Goal: Task Accomplishment & Management: Manage account settings

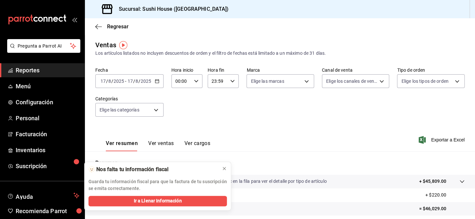
click at [36, 69] on span "Reportes" at bounding box center [48, 70] width 64 height 9
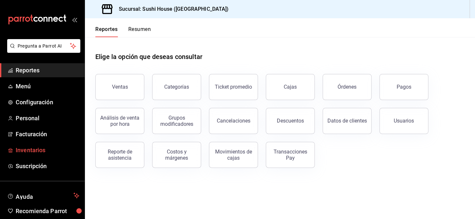
click at [35, 150] on span "Inventarios" at bounding box center [48, 150] width 64 height 9
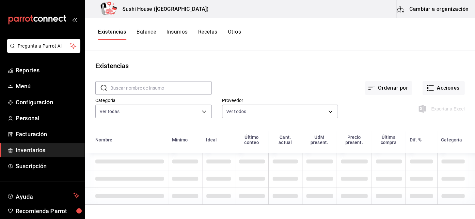
click at [233, 33] on button "Otros" at bounding box center [234, 34] width 13 height 11
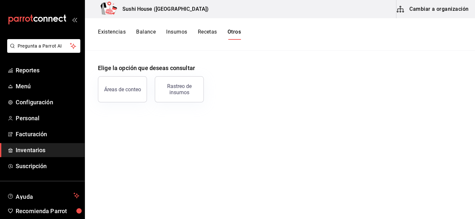
click at [115, 32] on button "Existencias" at bounding box center [112, 34] width 28 height 11
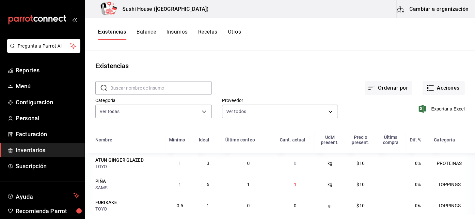
click at [49, 148] on span "Inventarios" at bounding box center [48, 150] width 64 height 9
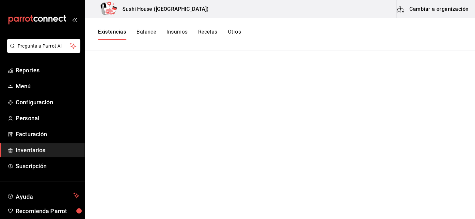
click at [120, 32] on button "Existencias" at bounding box center [112, 34] width 28 height 11
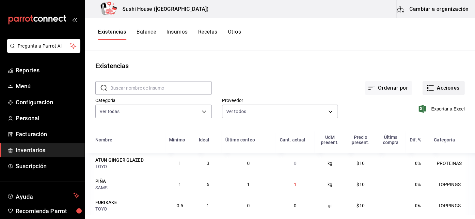
click at [437, 90] on button "Acciones" at bounding box center [443, 88] width 42 height 14
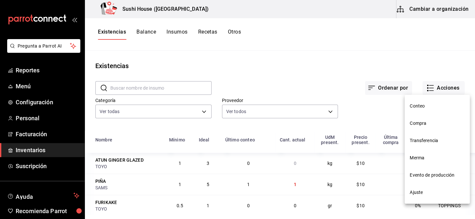
click at [420, 124] on span "Compra" at bounding box center [437, 123] width 55 height 7
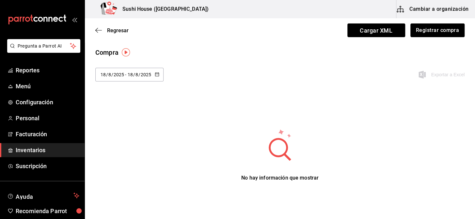
click at [420, 34] on button "Registrar compra" at bounding box center [437, 31] width 54 height 14
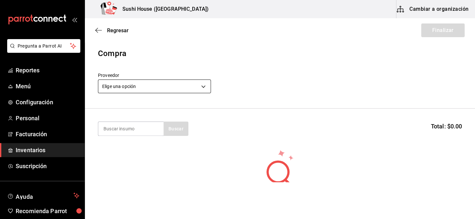
click at [173, 85] on body "Pregunta a Parrot AI Reportes Menú Configuración Personal Facturación Inventari…" at bounding box center [237, 91] width 475 height 182
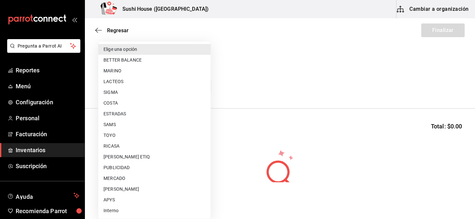
click at [116, 93] on li "SIGMA" at bounding box center [154, 92] width 112 height 11
type input "f97f2777-7494-4c03-83e4-7e9288bcc521"
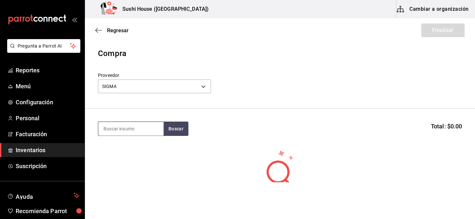
click at [123, 131] on input at bounding box center [130, 129] width 65 height 14
type input "POLLO"
click at [180, 130] on button "Buscar" at bounding box center [176, 129] width 25 height 14
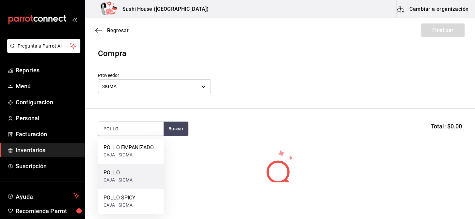
click at [122, 180] on div "CAJA - SIGMA" at bounding box center [117, 180] width 29 height 7
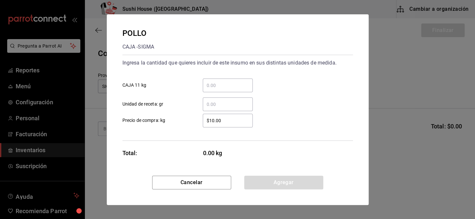
click at [213, 90] on div "​" at bounding box center [228, 86] width 50 height 14
click at [213, 89] on input "​ CAJA 11 kg" at bounding box center [228, 86] width 50 height 8
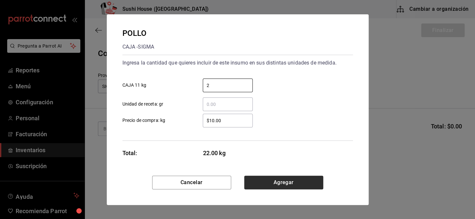
type input "2"
click at [279, 182] on button "Agregar" at bounding box center [283, 183] width 79 height 14
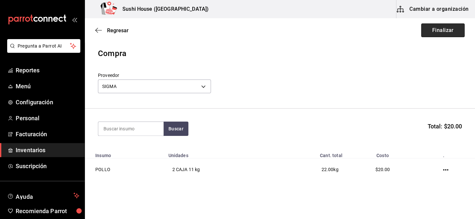
click at [434, 33] on button "Finalizar" at bounding box center [442, 31] width 43 height 14
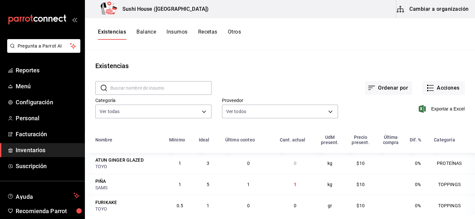
click at [36, 150] on span "Inventarios" at bounding box center [48, 150] width 64 height 9
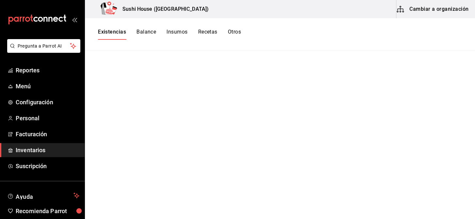
click at [107, 33] on button "Existencias" at bounding box center [112, 34] width 28 height 11
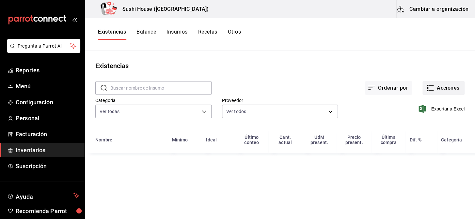
click at [444, 85] on button "Acciones" at bounding box center [443, 88] width 42 height 14
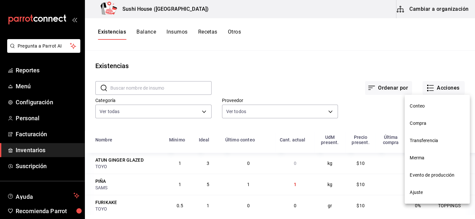
click at [419, 123] on span "Compra" at bounding box center [437, 123] width 55 height 7
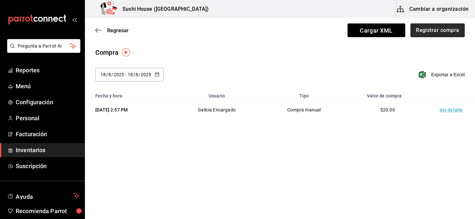
click at [431, 30] on button "Registrar compra" at bounding box center [437, 31] width 54 height 14
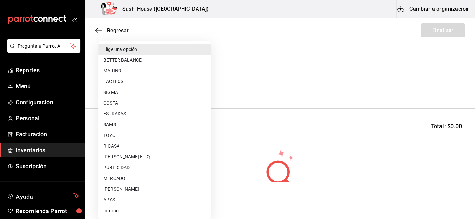
click at [140, 88] on body "Pregunta a Parrot AI Reportes Menú Configuración Personal Facturación Inventari…" at bounding box center [237, 91] width 475 height 182
click at [119, 83] on li "LACTEOS" at bounding box center [154, 81] width 112 height 11
type input "b527fbe4-29a6-4a0f-8759-981ded4ecc9e"
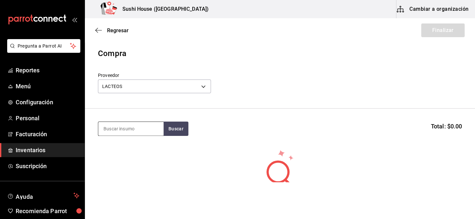
click at [120, 132] on input at bounding box center [130, 129] width 65 height 14
type input "[PERSON_NAME]"
click at [177, 126] on button "Buscar" at bounding box center [176, 129] width 25 height 14
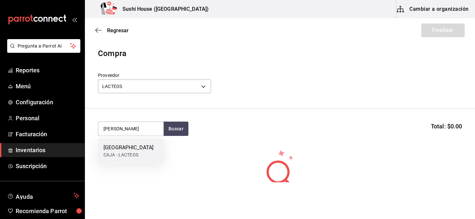
click at [111, 150] on div "[GEOGRAPHIC_DATA]" at bounding box center [128, 148] width 50 height 8
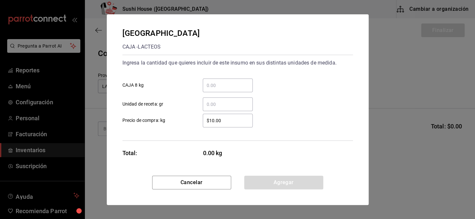
click at [217, 87] on input "​ CAJA 8 kg" at bounding box center [228, 86] width 50 height 8
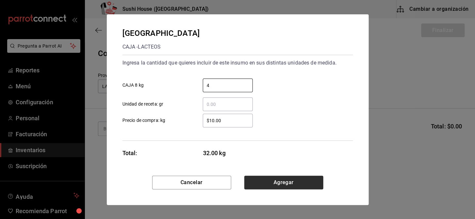
type input "4"
click at [276, 183] on button "Agregar" at bounding box center [283, 183] width 79 height 14
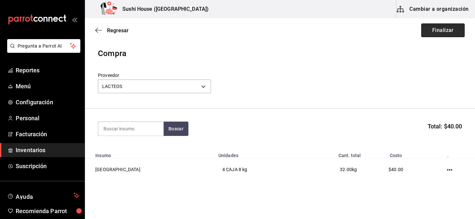
click at [440, 32] on button "Finalizar" at bounding box center [442, 31] width 43 height 14
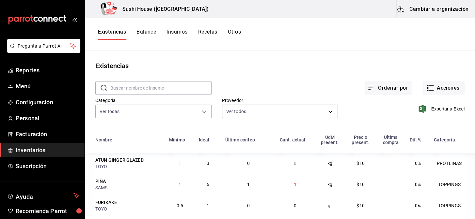
click at [28, 150] on span "Inventarios" at bounding box center [48, 150] width 64 height 9
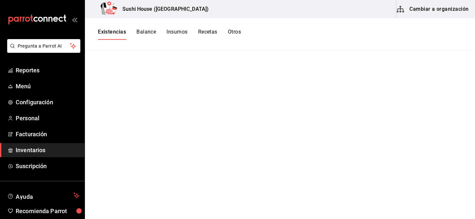
click at [114, 31] on button "Existencias" at bounding box center [112, 34] width 28 height 11
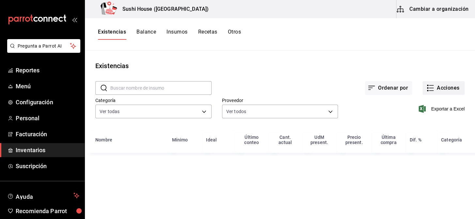
click at [441, 86] on button "Acciones" at bounding box center [443, 88] width 42 height 14
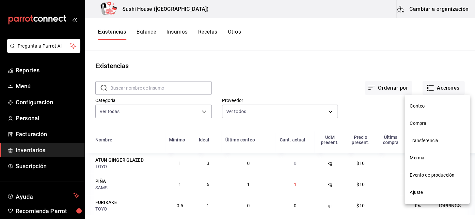
click at [419, 126] on span "Compra" at bounding box center [437, 123] width 55 height 7
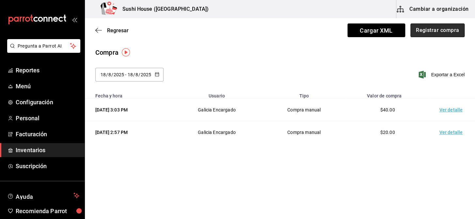
click at [437, 33] on button "Registrar compra" at bounding box center [437, 31] width 54 height 14
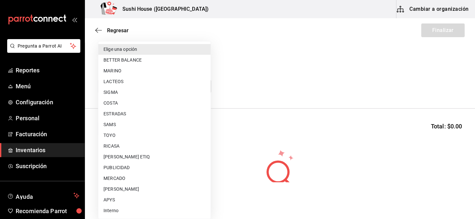
click at [186, 82] on body "Pregunta a Parrot AI Reportes Menú Configuración Personal Facturación Inventari…" at bounding box center [237, 91] width 475 height 182
click at [118, 103] on li "COSTA" at bounding box center [154, 103] width 112 height 11
type input "ac719e98-0403-4085-a2ad-e80001f63774"
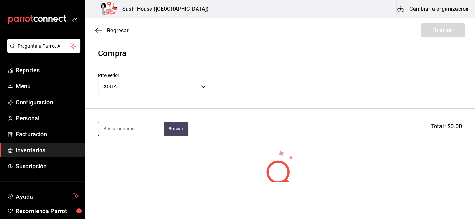
click at [122, 130] on input at bounding box center [130, 129] width 65 height 14
type input "CAMARON"
click at [173, 130] on button "Buscar" at bounding box center [176, 129] width 25 height 14
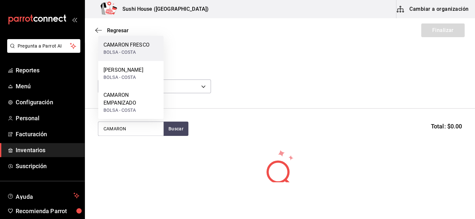
click at [125, 47] on div "CAMARON FRESCO" at bounding box center [126, 45] width 46 height 8
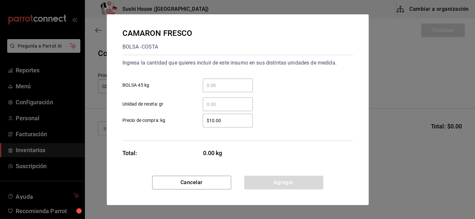
click at [215, 87] on input "​ BOLSA 45 kg" at bounding box center [228, 86] width 50 height 8
click at [208, 107] on input "​ Unidad de receta: gr" at bounding box center [228, 105] width 50 height 8
click at [213, 85] on input "​ BOLSA 45 kg" at bounding box center [228, 86] width 50 height 8
click at [212, 108] on input "​ Unidad de receta: gr" at bounding box center [228, 105] width 50 height 8
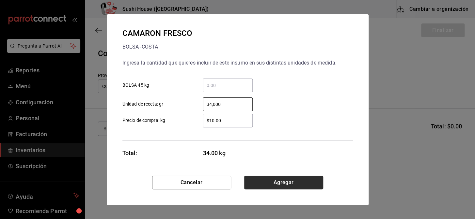
type input "34,000"
click at [278, 181] on button "Agregar" at bounding box center [283, 183] width 79 height 14
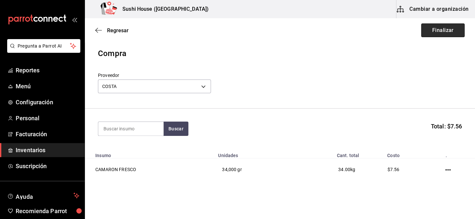
click at [426, 36] on button "Finalizar" at bounding box center [442, 31] width 43 height 14
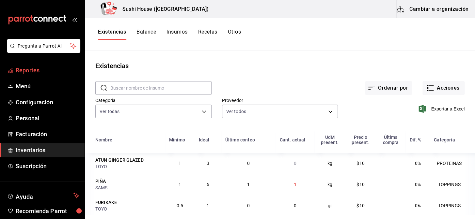
click at [38, 70] on span "Reportes" at bounding box center [48, 70] width 64 height 9
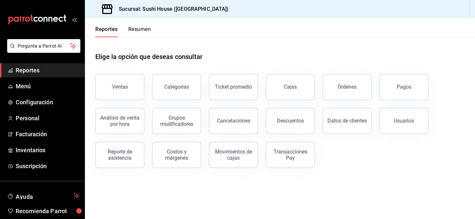
click at [144, 31] on button "Resumen" at bounding box center [139, 31] width 23 height 11
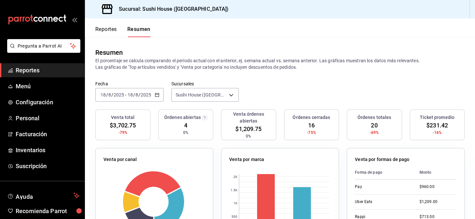
click at [38, 71] on span "Reportes" at bounding box center [48, 70] width 64 height 9
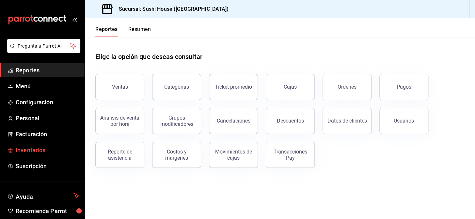
click at [39, 150] on span "Inventarios" at bounding box center [48, 150] width 64 height 9
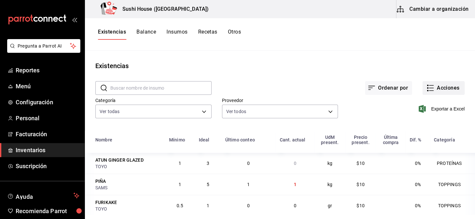
click at [436, 87] on button "Acciones" at bounding box center [443, 88] width 42 height 14
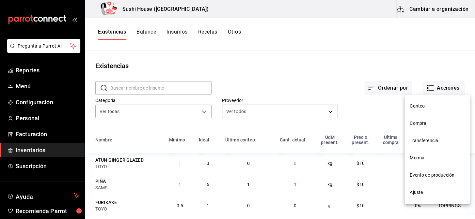
click at [416, 156] on span "Merma" at bounding box center [437, 158] width 55 height 7
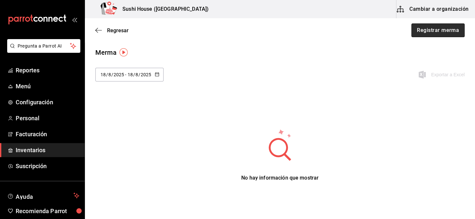
click at [439, 33] on button "Registrar merma" at bounding box center [437, 31] width 53 height 14
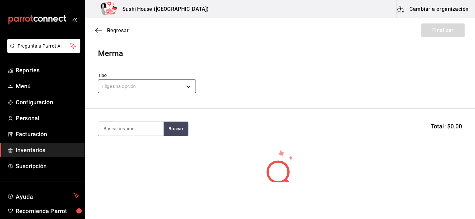
click at [156, 81] on body "Pregunta a Parrot AI Reportes Menú Configuración Personal Facturación Inventari…" at bounding box center [237, 91] width 475 height 182
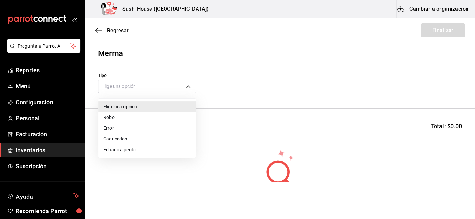
click at [111, 150] on li "Echado a perder" at bounding box center [146, 150] width 97 height 11
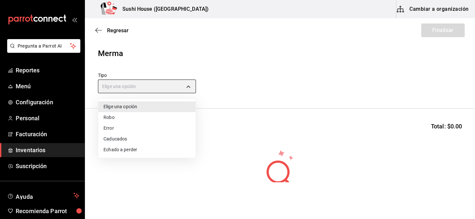
type input "SPOILED"
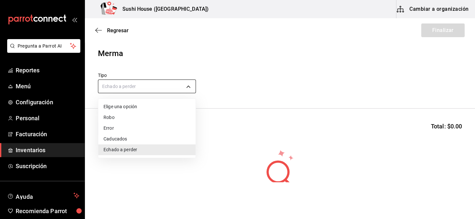
click at [140, 85] on body "Pregunta a Parrot AI Reportes Menú Configuración Personal Facturación Inventari…" at bounding box center [237, 91] width 475 height 182
click at [117, 151] on li "Echado a perder" at bounding box center [146, 150] width 97 height 11
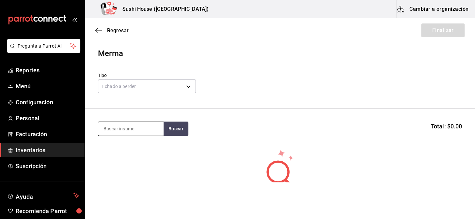
click at [150, 126] on input at bounding box center [130, 129] width 65 height 14
click at [131, 132] on input at bounding box center [130, 129] width 65 height 14
type input "SALMO"
click at [170, 131] on button "Buscar" at bounding box center [176, 129] width 25 height 14
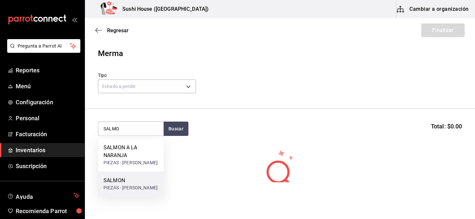
click at [123, 184] on div "SALMON" at bounding box center [130, 181] width 54 height 8
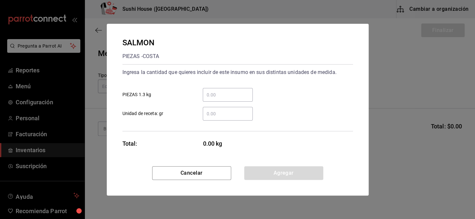
click at [219, 116] on input "​ Unidad de receta: gr" at bounding box center [228, 114] width 50 height 8
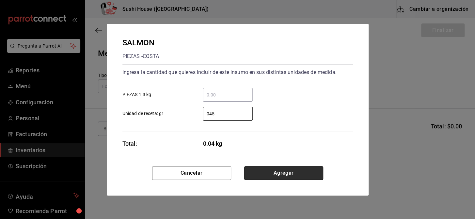
type input "45"
click at [280, 173] on button "Agregar" at bounding box center [283, 173] width 79 height 14
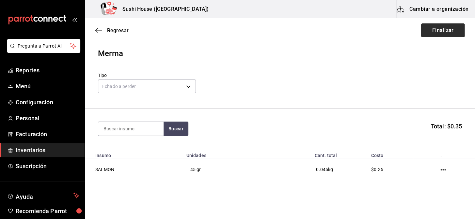
click at [428, 33] on button "Finalizar" at bounding box center [442, 31] width 43 height 14
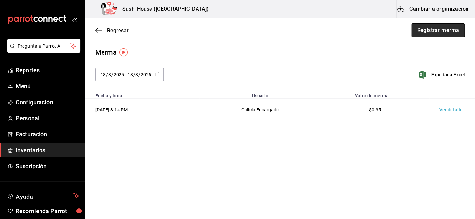
click at [444, 32] on button "Registrar merma" at bounding box center [437, 31] width 53 height 14
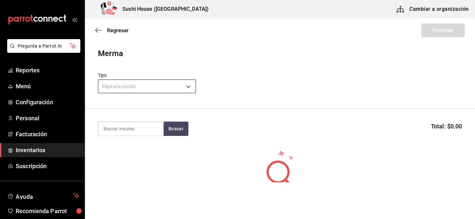
click at [157, 84] on body "Pregunta a Parrot AI Reportes Menú Configuración Personal Facturación Inventari…" at bounding box center [237, 91] width 475 height 182
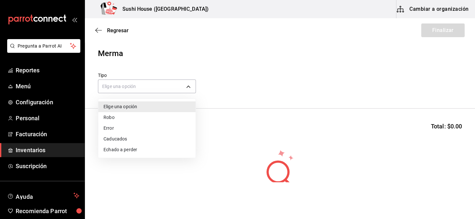
click at [128, 150] on li "Echado a perder" at bounding box center [146, 150] width 97 height 11
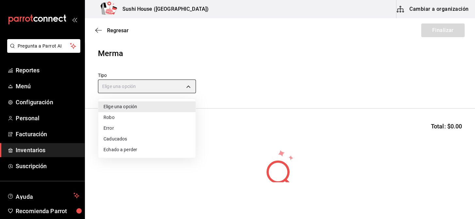
type input "SPOILED"
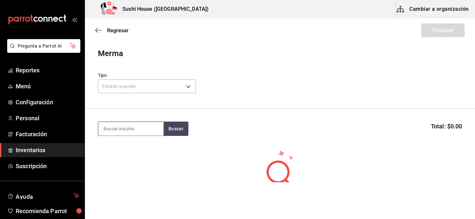
click at [120, 133] on input at bounding box center [130, 129] width 65 height 14
type input "ATUN"
click at [164, 132] on button "Buscar" at bounding box center [176, 129] width 25 height 14
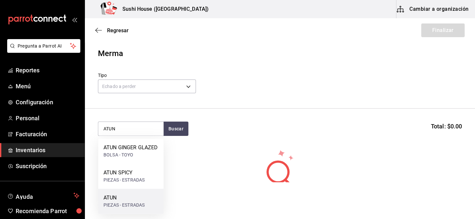
click at [121, 203] on div "PIEZAS - ESTRADAS" at bounding box center [123, 205] width 41 height 7
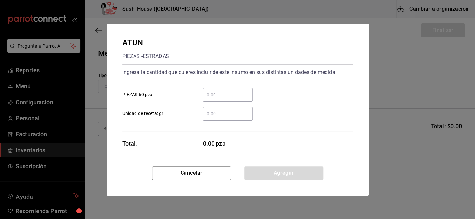
click at [215, 114] on input "​ Unidad de receta: gr" at bounding box center [228, 114] width 50 height 8
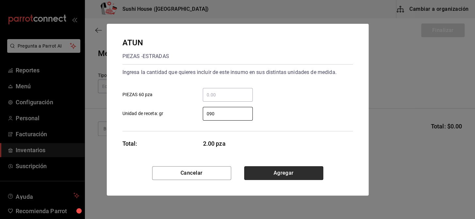
type input "90"
click at [278, 173] on button "Agregar" at bounding box center [283, 173] width 79 height 14
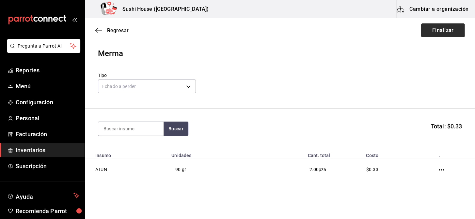
click at [438, 33] on button "Finalizar" at bounding box center [442, 31] width 43 height 14
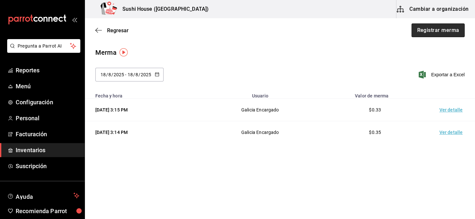
click at [434, 32] on button "Registrar merma" at bounding box center [437, 31] width 53 height 14
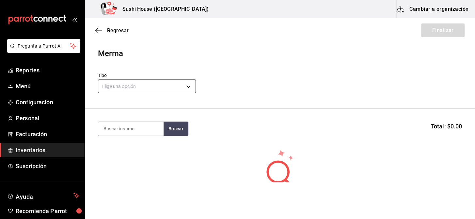
click at [167, 83] on body "Pregunta a Parrot AI Reportes Menú Configuración Personal Facturación Inventari…" at bounding box center [237, 91] width 475 height 182
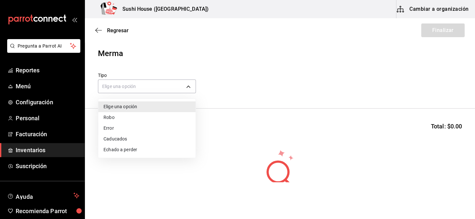
click at [119, 151] on li "Echado a perder" at bounding box center [146, 150] width 97 height 11
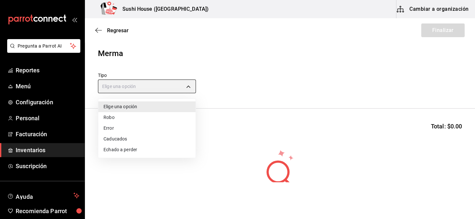
type input "SPOILED"
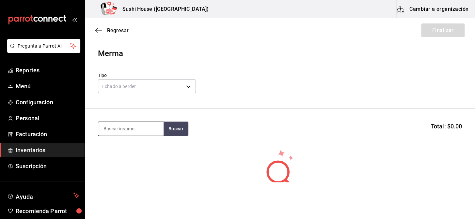
click at [119, 127] on input at bounding box center [130, 129] width 65 height 14
type input "POLLO"
click at [174, 131] on button "Buscar" at bounding box center [176, 129] width 25 height 14
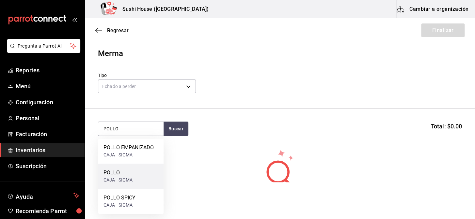
click at [122, 176] on div "POLLO" at bounding box center [117, 173] width 29 height 8
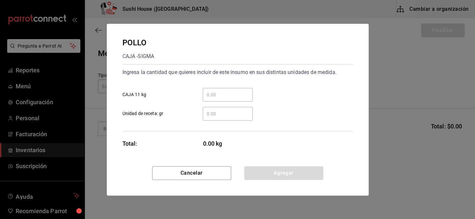
click at [214, 115] on input "​ Unidad de receta: gr" at bounding box center [228, 114] width 50 height 8
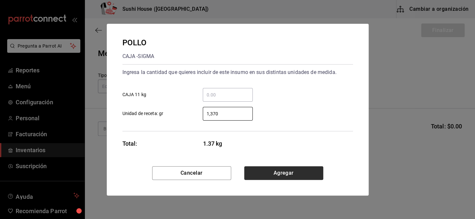
type input "1,370"
click at [276, 172] on button "Agregar" at bounding box center [283, 173] width 79 height 14
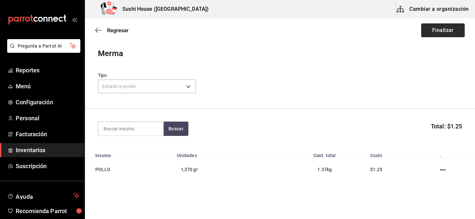
click at [434, 30] on button "Finalizar" at bounding box center [442, 31] width 43 height 14
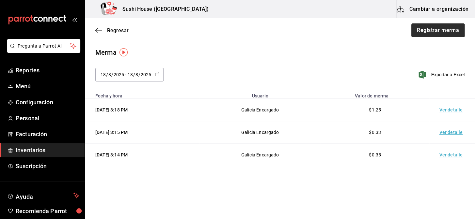
click at [432, 35] on button "Registrar merma" at bounding box center [437, 31] width 53 height 14
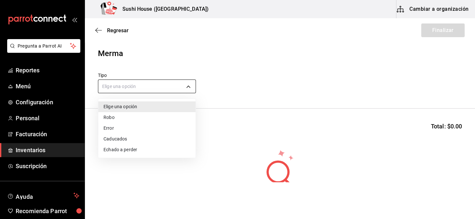
click at [173, 88] on body "Pregunta a Parrot AI Reportes Menú Configuración Personal Facturación Inventari…" at bounding box center [237, 91] width 475 height 182
click at [123, 148] on li "Echado a perder" at bounding box center [146, 150] width 97 height 11
type input "SPOILED"
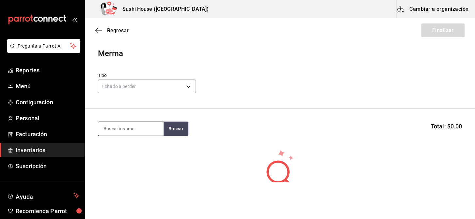
click at [120, 126] on input at bounding box center [130, 129] width 65 height 14
type input "CAMARON"
click at [173, 130] on button "Buscar" at bounding box center [176, 129] width 25 height 14
click at [171, 130] on button "Buscar" at bounding box center [176, 129] width 25 height 14
click at [173, 130] on button "Buscar" at bounding box center [176, 129] width 25 height 14
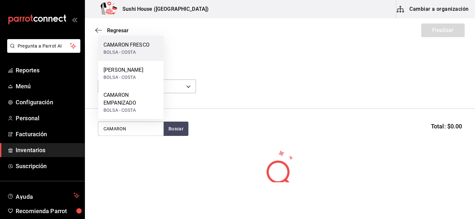
click at [127, 46] on div "CAMARON FRESCO" at bounding box center [126, 45] width 46 height 8
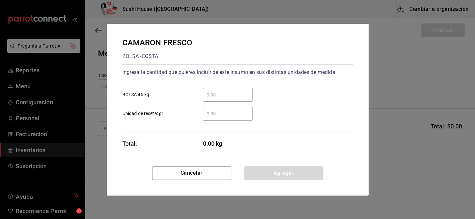
click at [218, 117] on input "​ Unidad de receta: gr" at bounding box center [228, 114] width 50 height 8
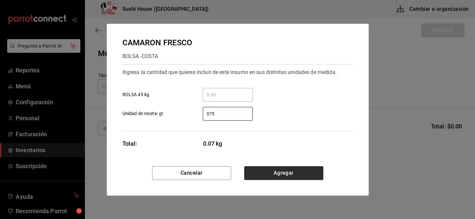
type input "75"
click at [291, 176] on button "Agregar" at bounding box center [283, 173] width 79 height 14
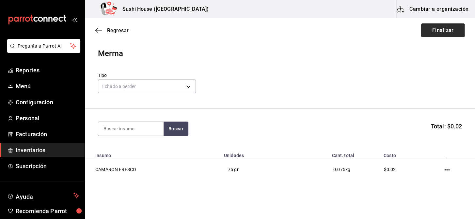
click at [442, 30] on button "Finalizar" at bounding box center [442, 31] width 43 height 14
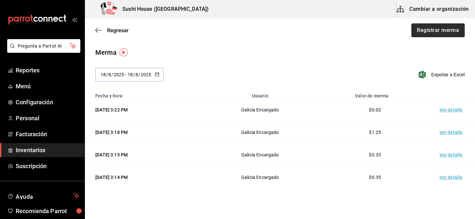
click at [419, 33] on button "Registrar merma" at bounding box center [437, 31] width 53 height 14
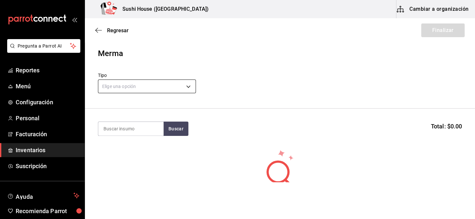
click at [117, 88] on body "Pregunta a Parrot AI Reportes Menú Configuración Personal Facturación Inventari…" at bounding box center [237, 91] width 475 height 182
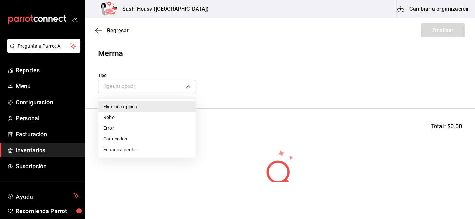
click at [117, 150] on li "Echado a perder" at bounding box center [146, 150] width 97 height 11
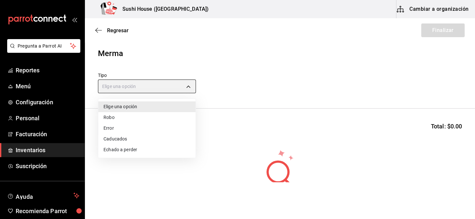
type input "SPOILED"
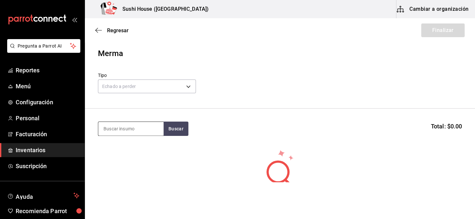
click at [123, 127] on input at bounding box center [130, 129] width 65 height 14
type input "PHILA"
click at [173, 132] on button "Buscar" at bounding box center [176, 129] width 25 height 14
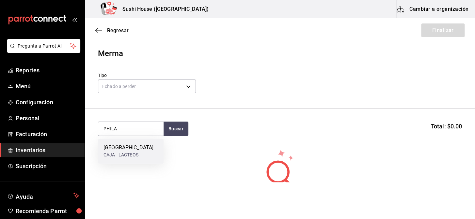
click at [133, 152] on div "CAJA - LACTEOS" at bounding box center [128, 155] width 50 height 7
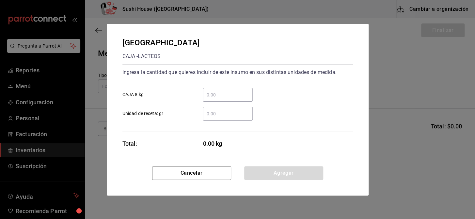
click at [229, 115] on input "​ Unidad de receta: gr" at bounding box center [228, 114] width 50 height 8
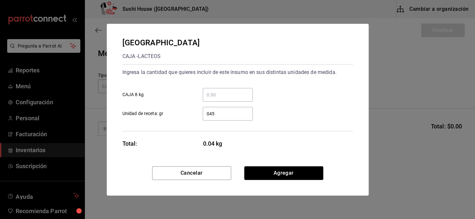
click at [220, 115] on input "045" at bounding box center [228, 114] width 50 height 8
type input "0"
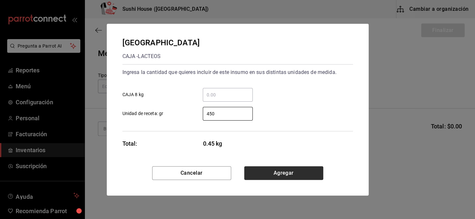
type input "450"
click at [278, 172] on button "Agregar" at bounding box center [283, 173] width 79 height 14
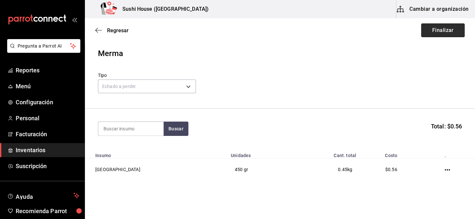
click at [432, 28] on button "Finalizar" at bounding box center [442, 31] width 43 height 14
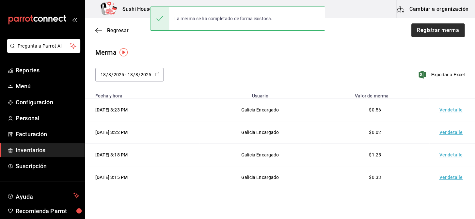
click at [442, 28] on button "Registrar merma" at bounding box center [437, 31] width 53 height 14
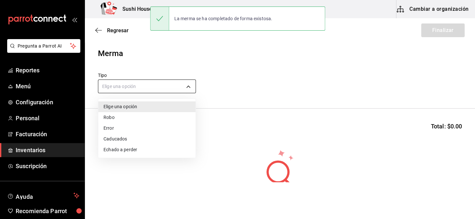
click at [114, 89] on body "Pregunta a Parrot AI Reportes Menú Configuración Personal Facturación Inventari…" at bounding box center [237, 91] width 475 height 182
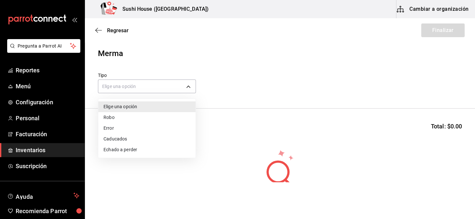
click at [116, 150] on li "Echado a perder" at bounding box center [146, 150] width 97 height 11
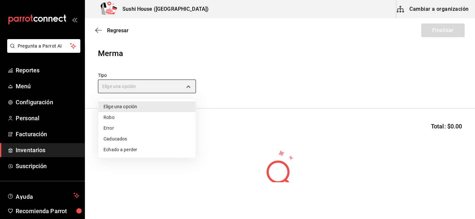
type input "SPOILED"
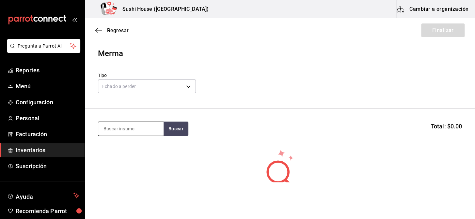
click at [132, 128] on input at bounding box center [130, 129] width 65 height 14
type input "ARROZ"
click at [178, 131] on button "Buscar" at bounding box center [176, 129] width 25 height 14
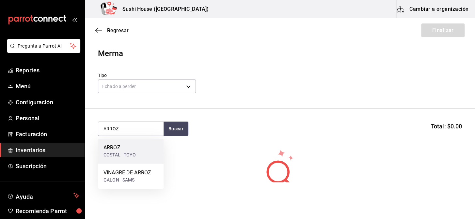
click at [129, 152] on div "COSTAL - TOYO" at bounding box center [119, 155] width 32 height 7
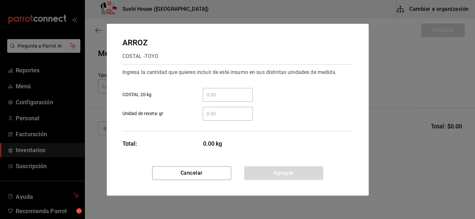
click at [218, 117] on input "​ Unidad de receta: gr" at bounding box center [228, 114] width 50 height 8
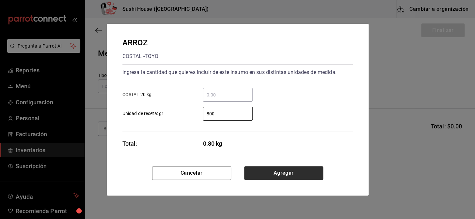
type input "800"
click at [270, 172] on button "Agregar" at bounding box center [283, 173] width 79 height 14
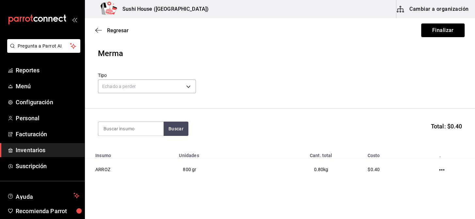
click at [439, 32] on button "Finalizar" at bounding box center [442, 31] width 43 height 14
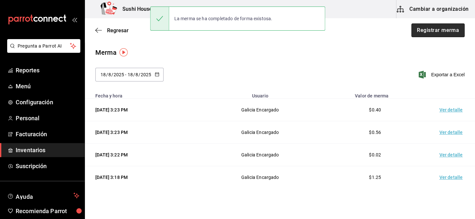
click at [437, 27] on button "Registrar merma" at bounding box center [437, 31] width 53 height 14
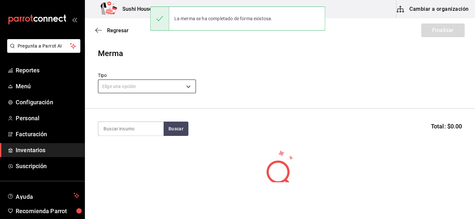
click at [139, 87] on body "Pregunta a Parrot AI Reportes Menú Configuración Personal Facturación Inventari…" at bounding box center [237, 91] width 475 height 182
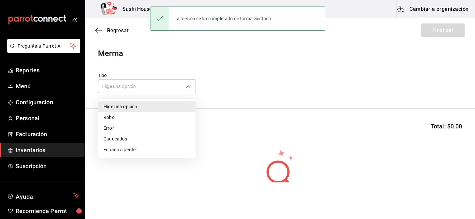
click at [127, 150] on li "Echado a perder" at bounding box center [146, 150] width 97 height 11
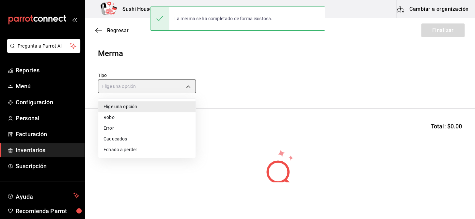
type input "SPOILED"
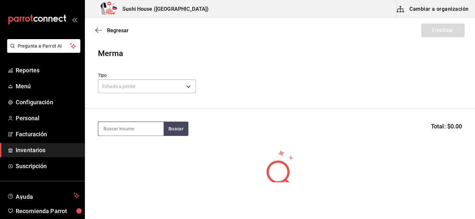
click at [123, 132] on input at bounding box center [130, 129] width 65 height 14
type input "AGUACATE"
click at [173, 127] on button "Buscar" at bounding box center [176, 129] width 25 height 14
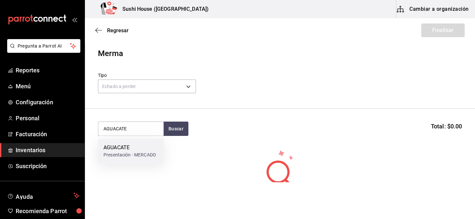
click at [142, 152] on div "Presentación - MERCADO" at bounding box center [129, 155] width 53 height 7
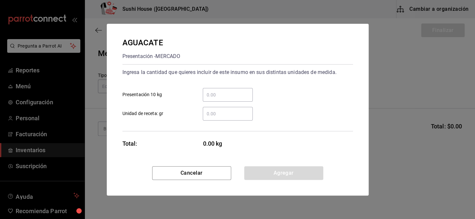
click at [236, 116] on input "​ Unidad de receta: gr" at bounding box center [228, 114] width 50 height 8
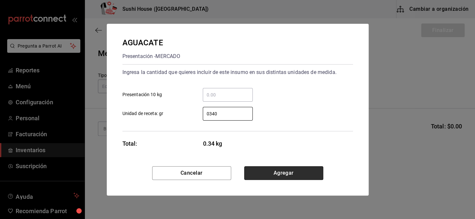
type input "340"
click at [276, 173] on button "Agregar" at bounding box center [283, 173] width 79 height 14
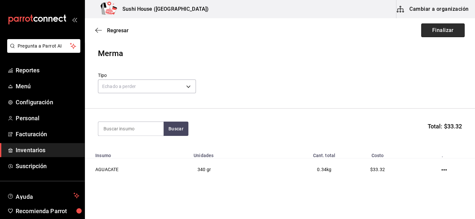
click at [436, 33] on button "Finalizar" at bounding box center [442, 31] width 43 height 14
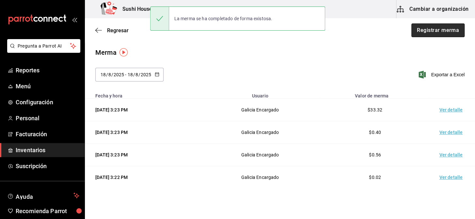
click at [423, 33] on button "Registrar merma" at bounding box center [437, 31] width 53 height 14
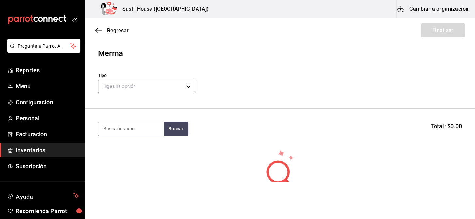
click at [180, 86] on body "Pregunta a Parrot AI Reportes Menú Configuración Personal Facturación Inventari…" at bounding box center [237, 91] width 475 height 182
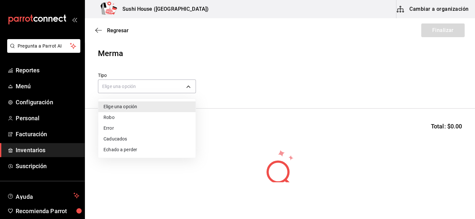
click at [118, 147] on li "Echado a perder" at bounding box center [146, 150] width 97 height 11
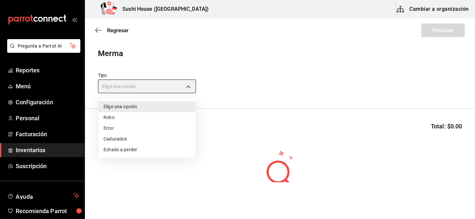
type input "SPOILED"
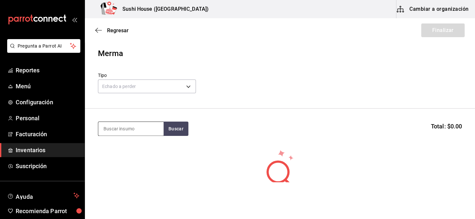
click at [147, 134] on input at bounding box center [130, 129] width 65 height 14
click at [173, 128] on button "Buscar" at bounding box center [176, 129] width 25 height 14
click at [157, 84] on body "Pregunta a Parrot AI Reportes Menú Configuración Personal Facturación Inventari…" at bounding box center [237, 91] width 475 height 182
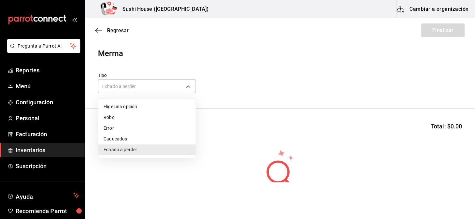
click at [118, 152] on li "Echado a perder" at bounding box center [146, 150] width 97 height 11
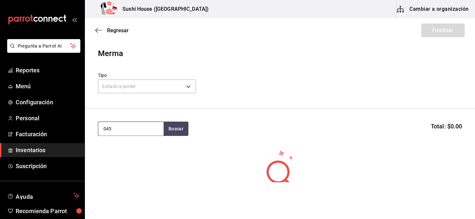
click at [121, 132] on input "045" at bounding box center [130, 129] width 65 height 14
type input "0"
type input "EDAMA"
click at [183, 126] on button "Buscar" at bounding box center [176, 129] width 25 height 14
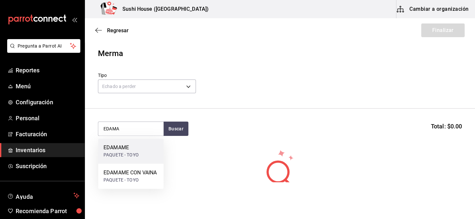
click at [127, 150] on div "EDAMAME" at bounding box center [120, 148] width 35 height 8
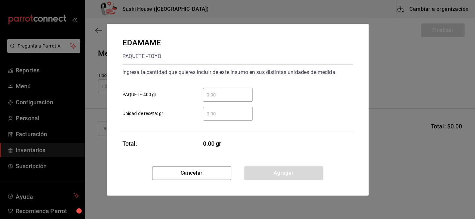
click at [213, 118] on div "​" at bounding box center [228, 114] width 50 height 14
click at [213, 118] on input "​ Unidad de receta: gr" at bounding box center [228, 114] width 50 height 8
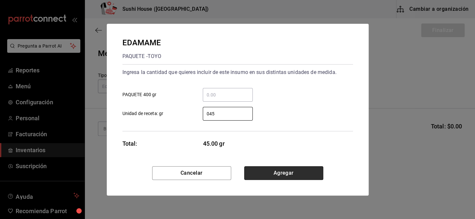
type input "45"
click at [271, 174] on button "Agregar" at bounding box center [283, 173] width 79 height 14
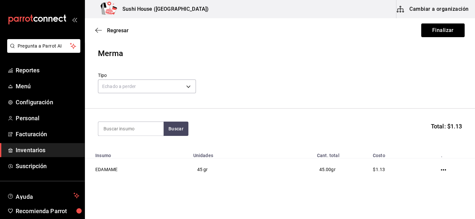
click at [431, 34] on button "Finalizar" at bounding box center [442, 31] width 43 height 14
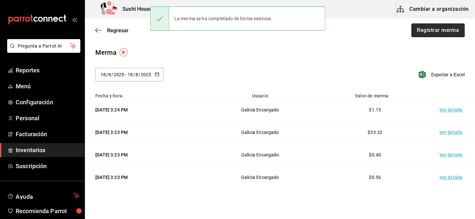
click at [432, 32] on button "Registrar merma" at bounding box center [437, 31] width 53 height 14
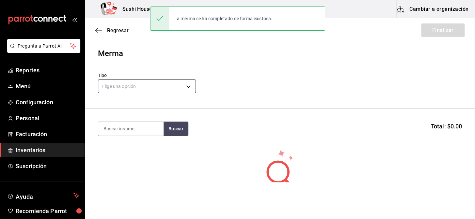
click at [137, 87] on body "Pregunta a Parrot AI Reportes Menú Configuración Personal Facturación Inventari…" at bounding box center [237, 91] width 475 height 182
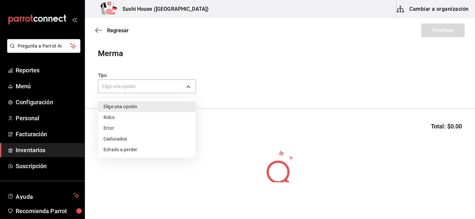
drag, startPoint x: 119, startPoint y: 151, endPoint x: 127, endPoint y: 126, distance: 26.8
click at [118, 151] on li "Echado a perder" at bounding box center [146, 150] width 97 height 11
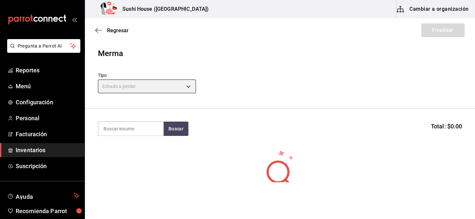
type input "SPOILED"
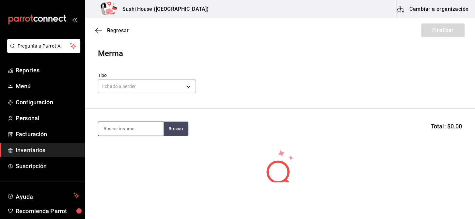
click at [126, 128] on input at bounding box center [130, 129] width 65 height 14
type input "MANGO"
click at [179, 131] on button "Buscar" at bounding box center [176, 129] width 25 height 14
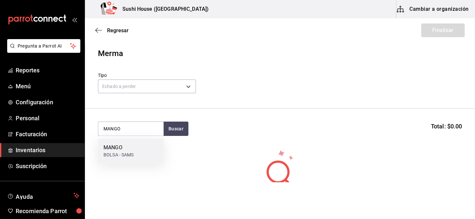
click at [118, 153] on div "BOLSA - SAMS" at bounding box center [118, 155] width 30 height 7
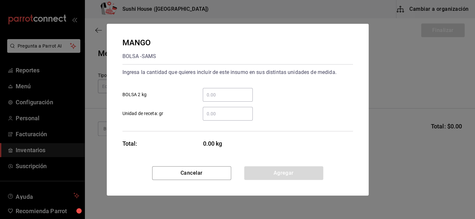
click at [216, 118] on div "​" at bounding box center [228, 114] width 50 height 14
click at [216, 118] on input "​ Unidad de receta: gr" at bounding box center [228, 114] width 50 height 8
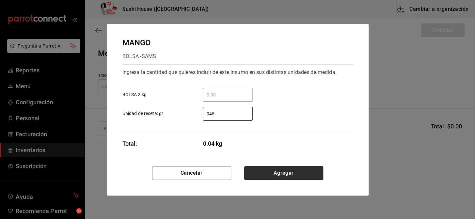
type input "45"
click at [276, 176] on button "Agregar" at bounding box center [283, 173] width 79 height 14
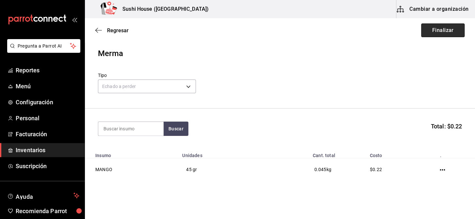
click at [442, 31] on button "Finalizar" at bounding box center [442, 31] width 43 height 14
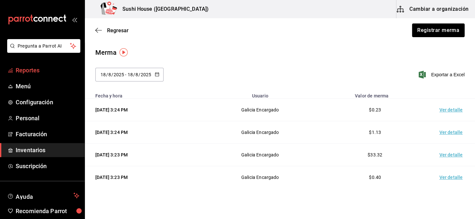
click at [37, 71] on span "Reportes" at bounding box center [48, 70] width 64 height 9
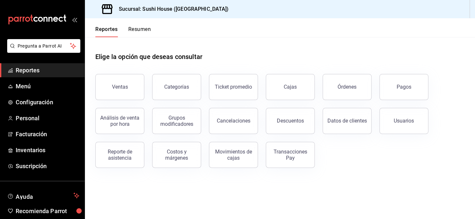
click at [137, 30] on button "Resumen" at bounding box center [139, 31] width 23 height 11
